Goal: Task Accomplishment & Management: Use online tool/utility

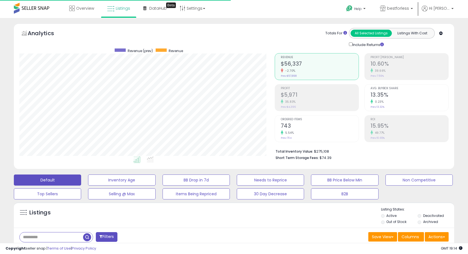
select select "**"
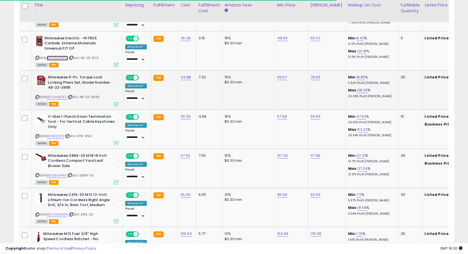
scroll to position [114, 255]
click at [56, 134] on link "B011W2LTPE" at bounding box center [55, 136] width 17 height 5
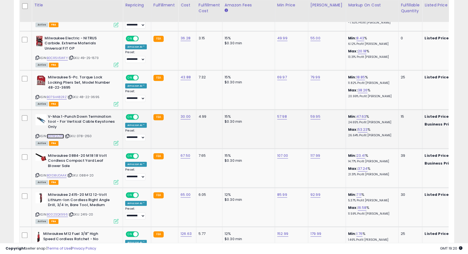
click at [54, 134] on link "B011W2LTPE" at bounding box center [55, 136] width 17 height 5
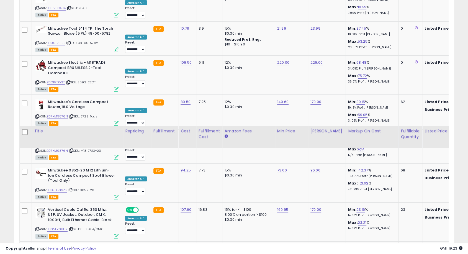
scroll to position [1909, 0]
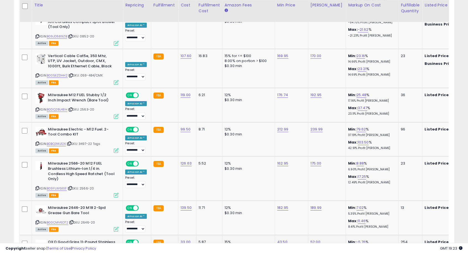
click at [280, 239] on link "43.50" at bounding box center [282, 242] width 10 height 6
type input "**"
click button "submit" at bounding box center [295, 192] width 9 height 8
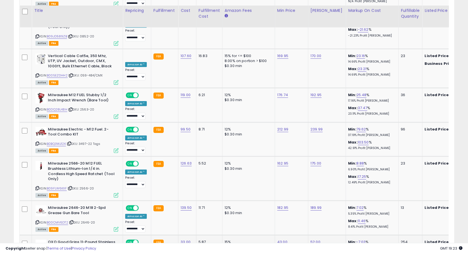
scroll to position [1981, 0]
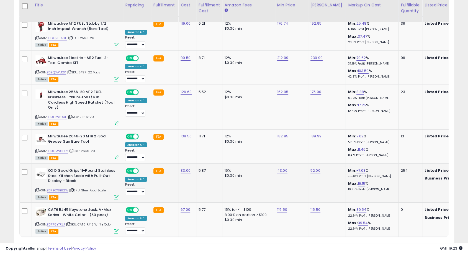
click at [424, 243] on link "2" at bounding box center [425, 247] width 9 height 9
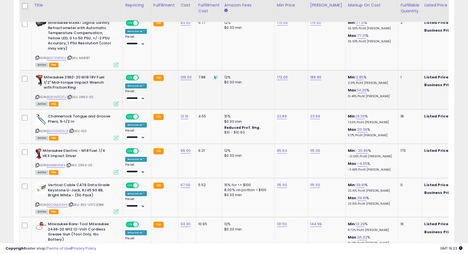
scroll to position [367, 0]
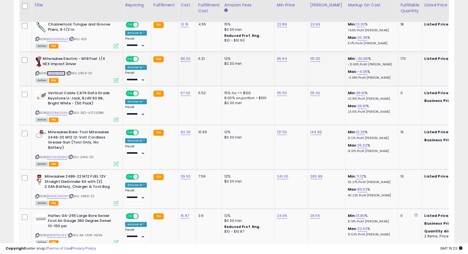
click at [55, 73] on link "B0BB8H1NKX" at bounding box center [56, 73] width 19 height 5
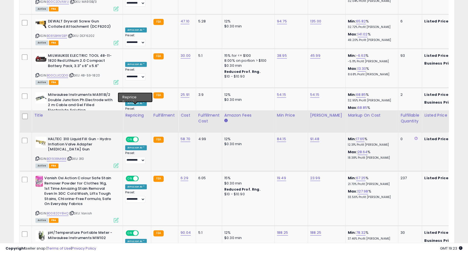
scroll to position [706, 0]
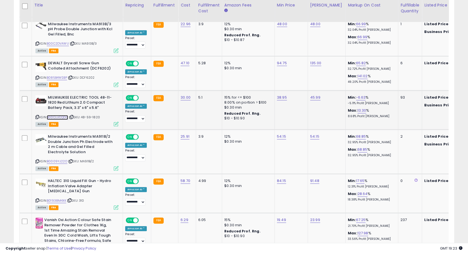
click at [61, 115] on link "B00CLUCQDG" at bounding box center [57, 117] width 21 height 5
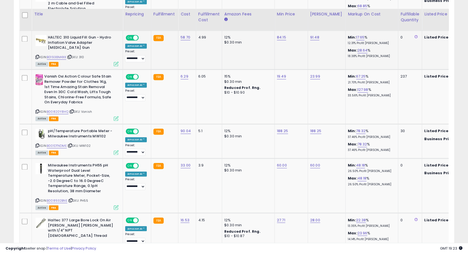
scroll to position [860, 0]
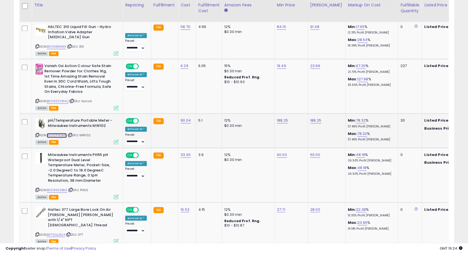
click at [60, 133] on link "B001DTNDME" at bounding box center [57, 135] width 20 height 5
